Goal: Navigation & Orientation: Find specific page/section

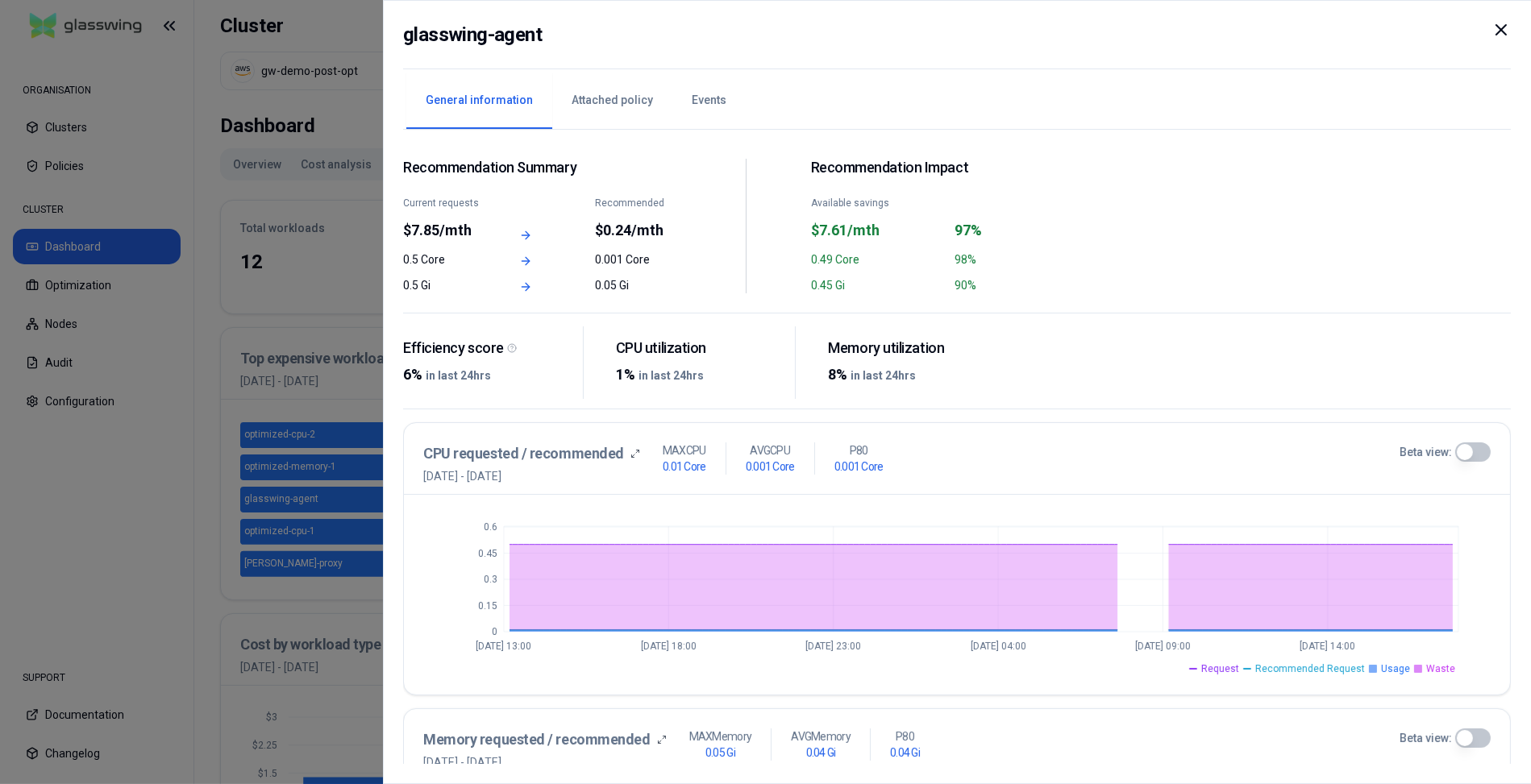
scroll to position [693, 0]
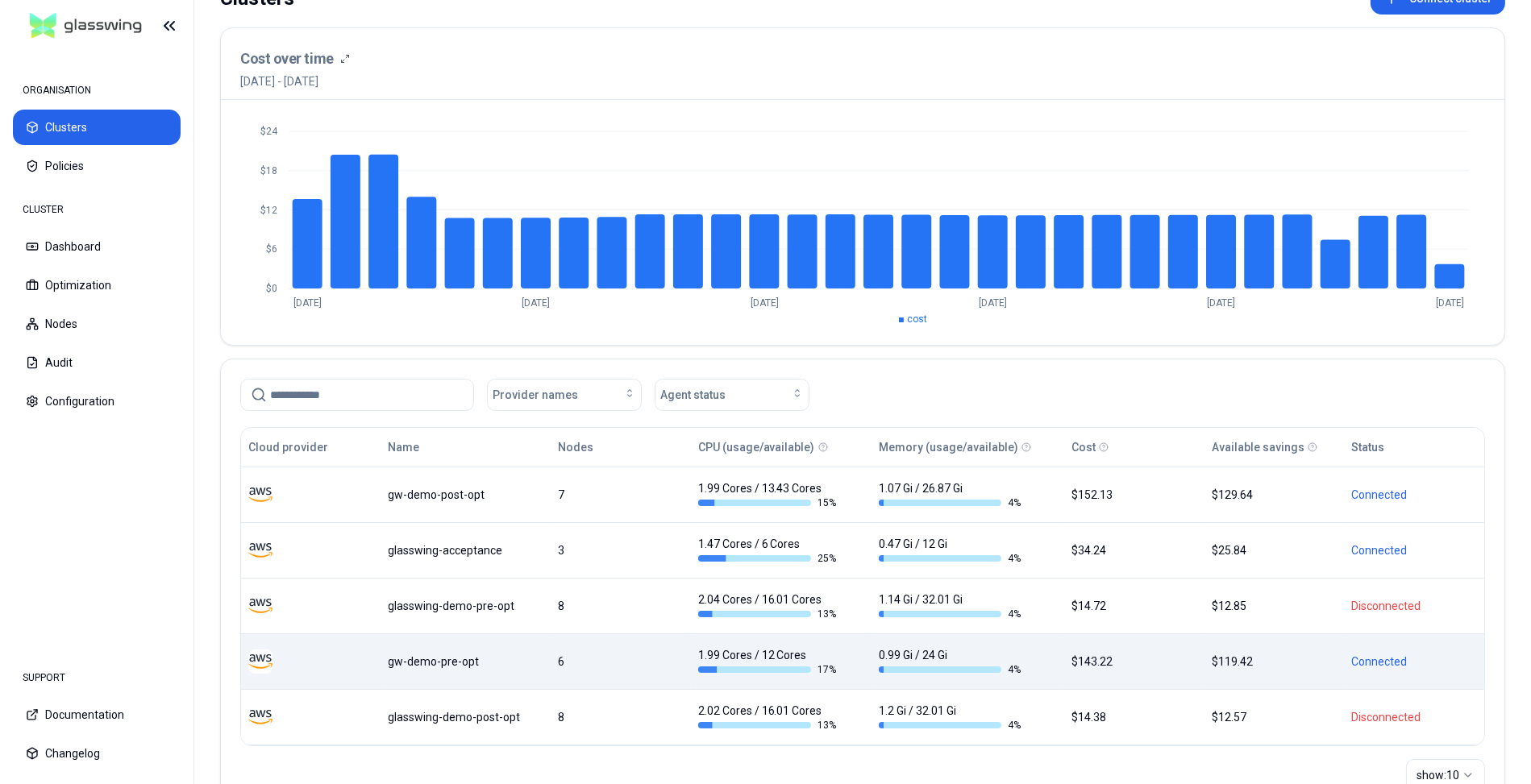
scroll to position [152, 0]
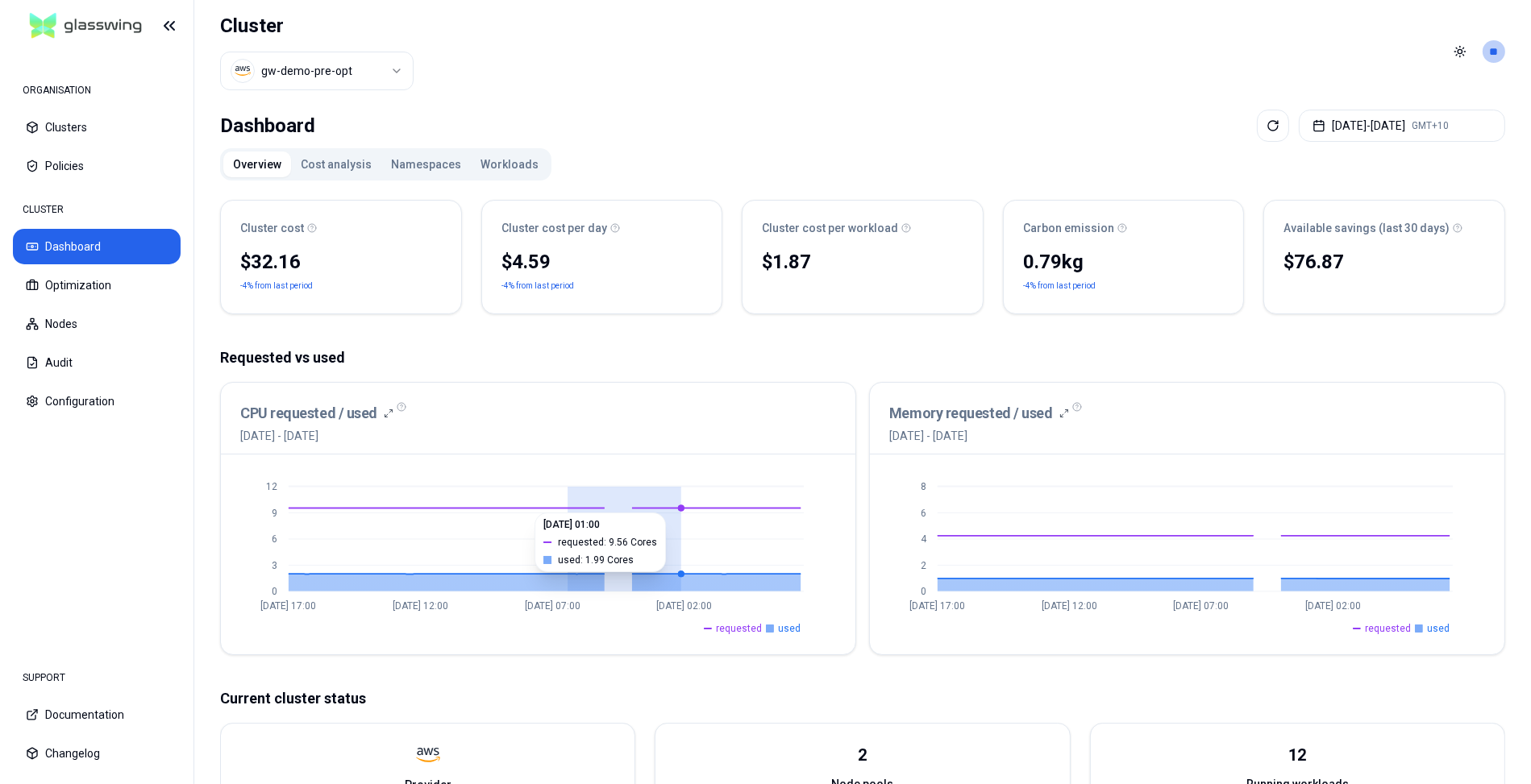
drag, startPoint x: 569, startPoint y: 504, endPoint x: 680, endPoint y: 504, distance: 111.0
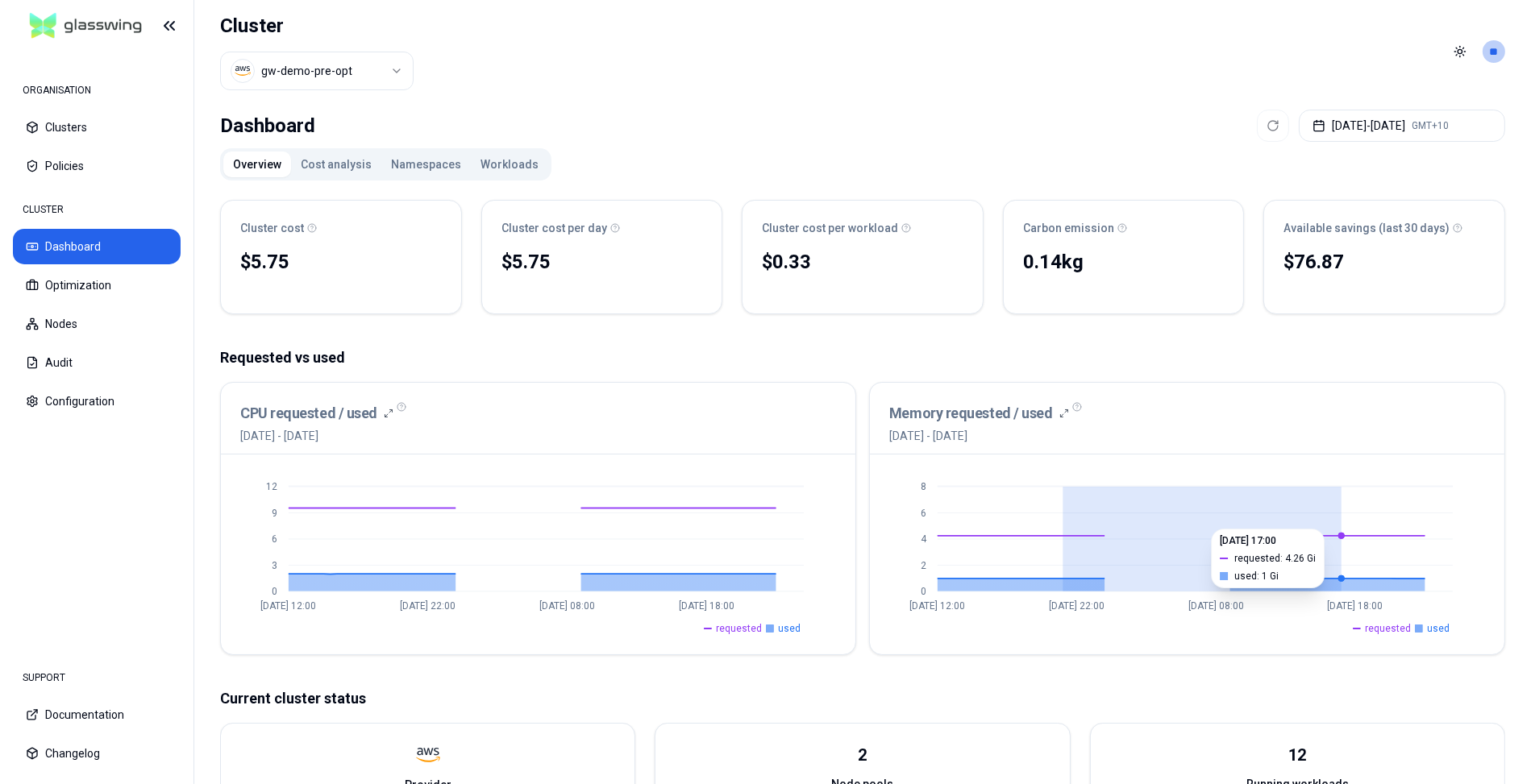
drag, startPoint x: 1063, startPoint y: 519, endPoint x: 1345, endPoint y: 520, distance: 282.0
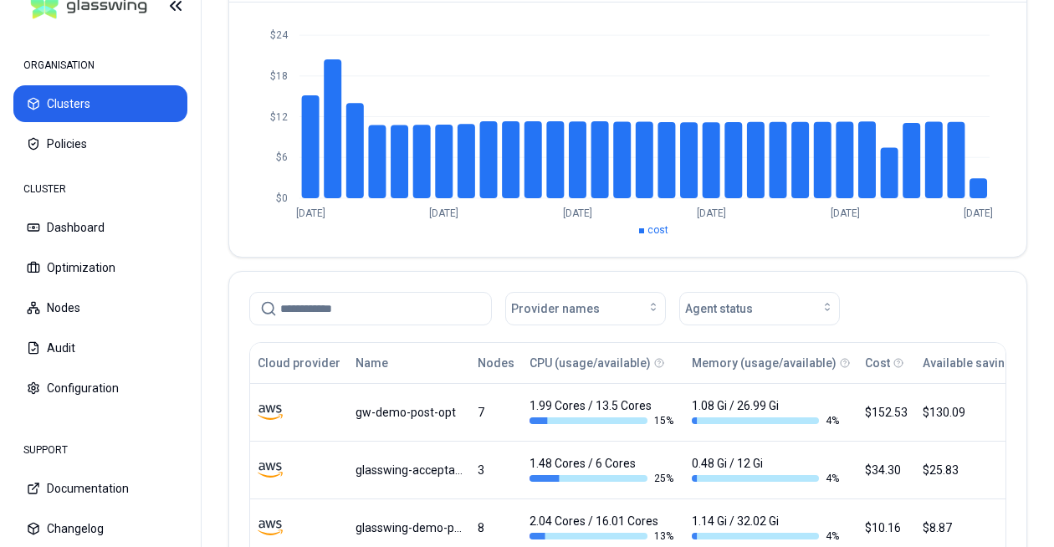
scroll to position [376, 0]
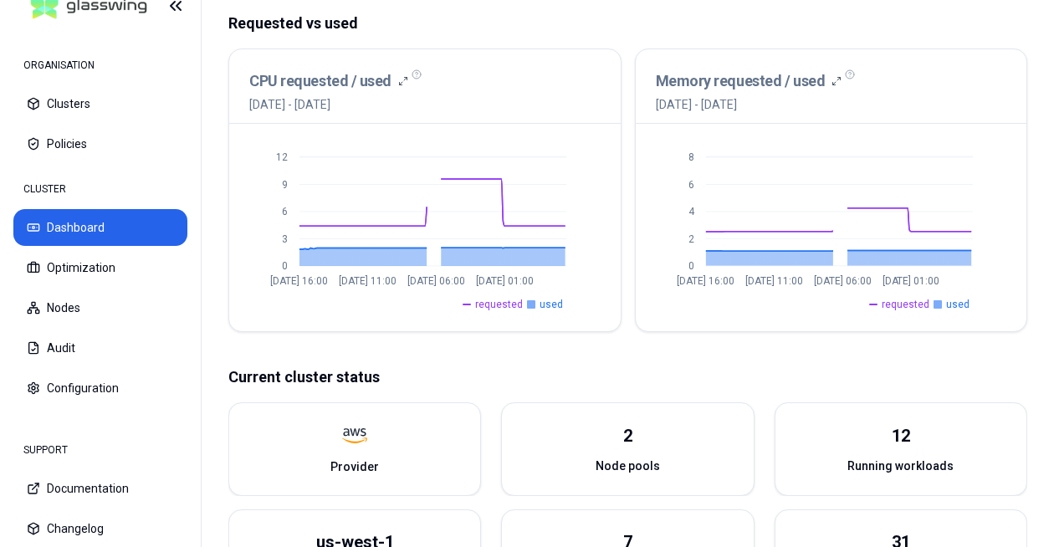
scroll to position [414, 0]
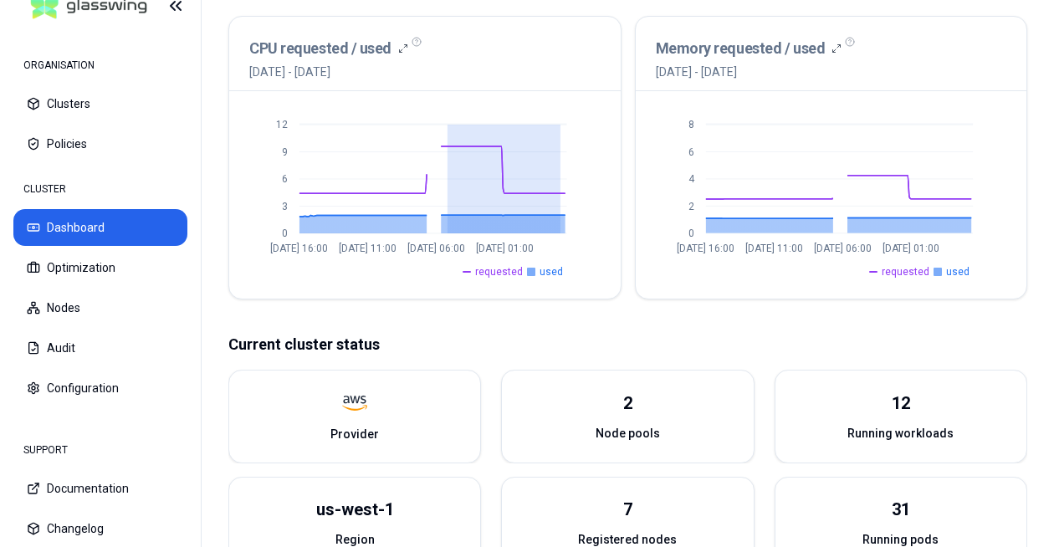
drag, startPoint x: 451, startPoint y: 146, endPoint x: 577, endPoint y: 161, distance: 127.3
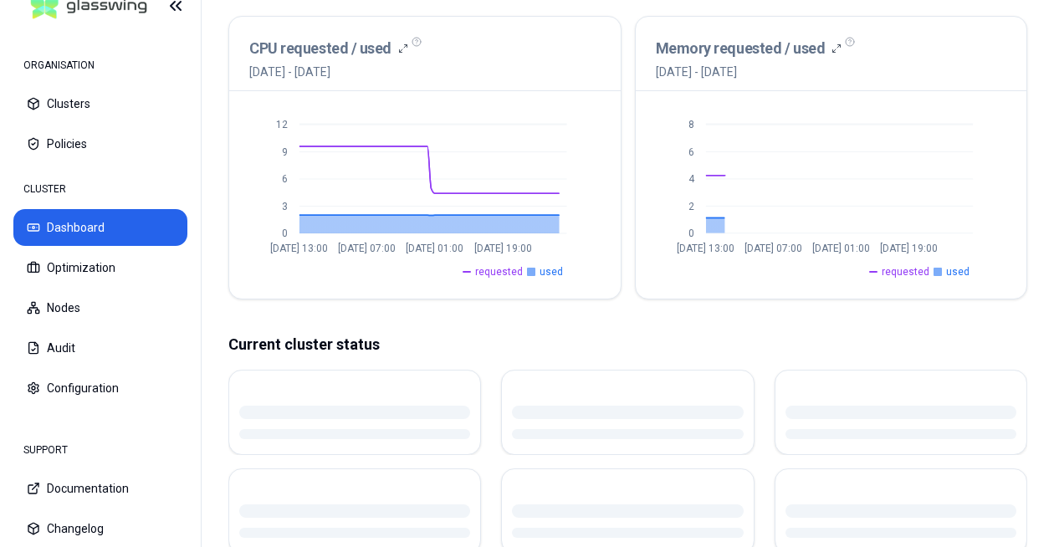
scroll to position [414, 0]
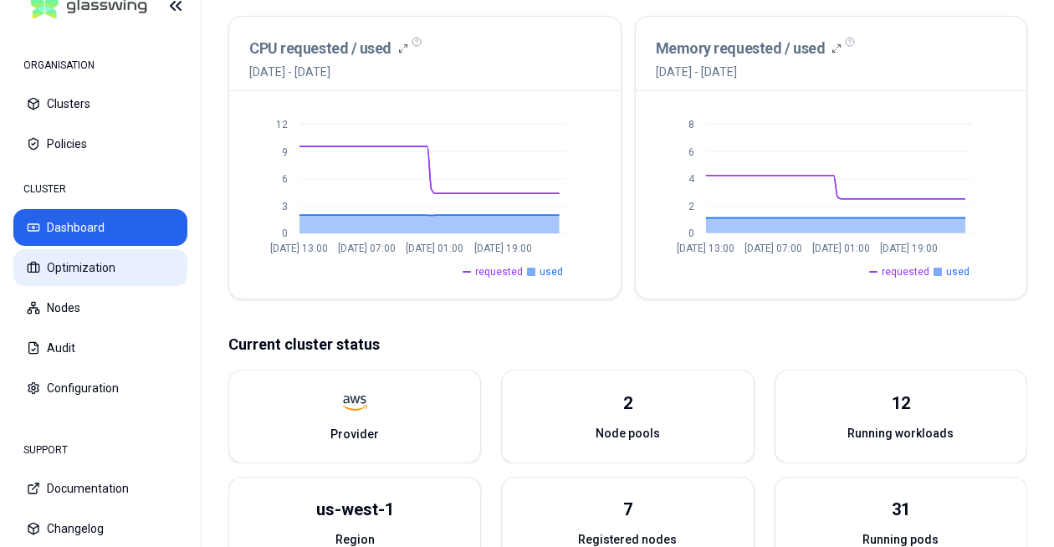
click at [69, 257] on button "Optimization" at bounding box center [100, 267] width 174 height 37
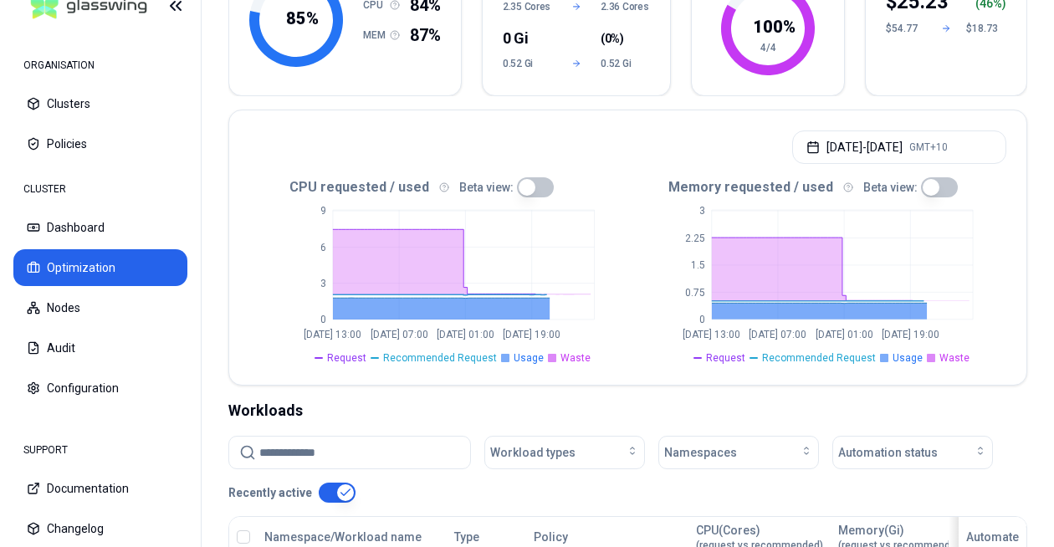
scroll to position [346, 0]
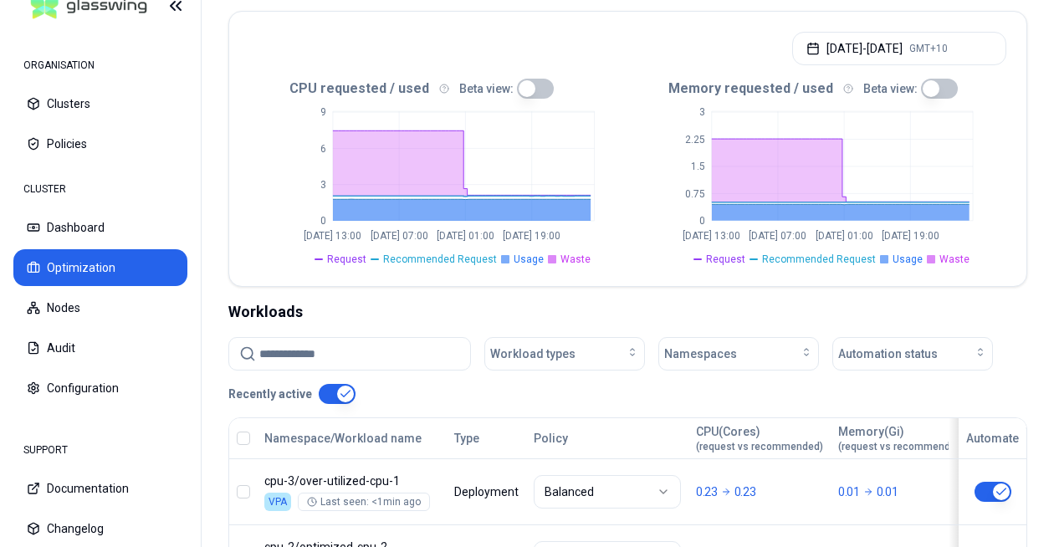
click at [1023, 132] on div "CPU requested / used Beta view: 0 3 6 [DATE] 13:00 [DATE] 07:00 [DATE] 01:00 [D…" at bounding box center [627, 180] width 797 height 211
